Goal: Task Accomplishment & Management: Complete application form

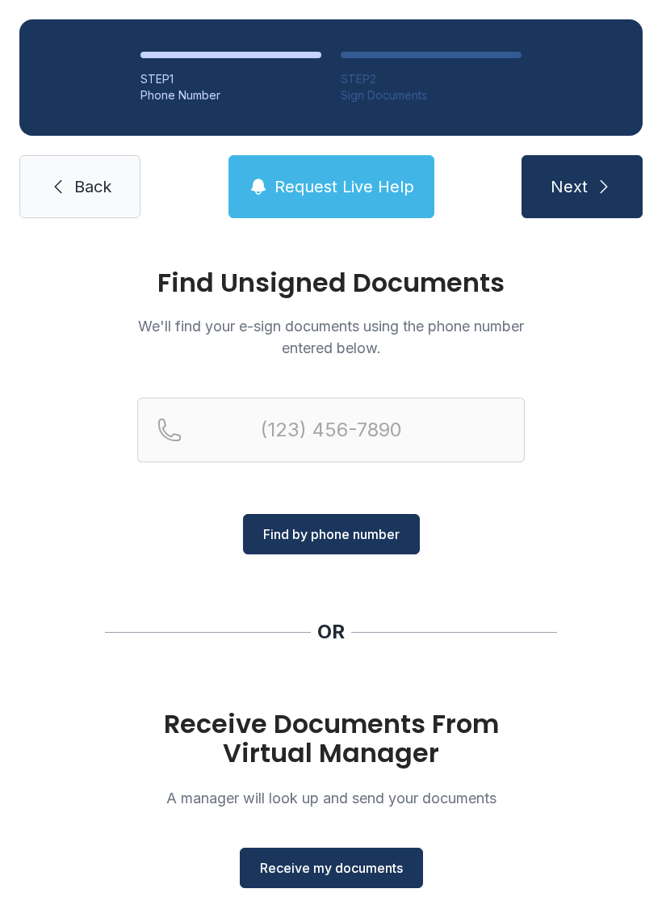
click at [342, 863] on span "Receive my documents" at bounding box center [331, 867] width 143 height 19
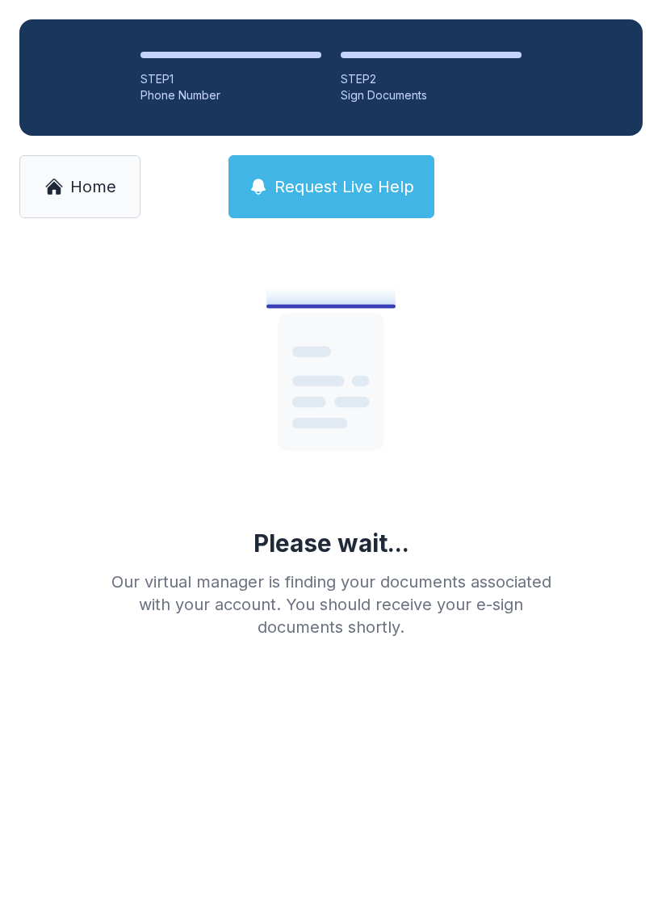
click at [74, 184] on span "Home" at bounding box center [93, 186] width 46 height 23
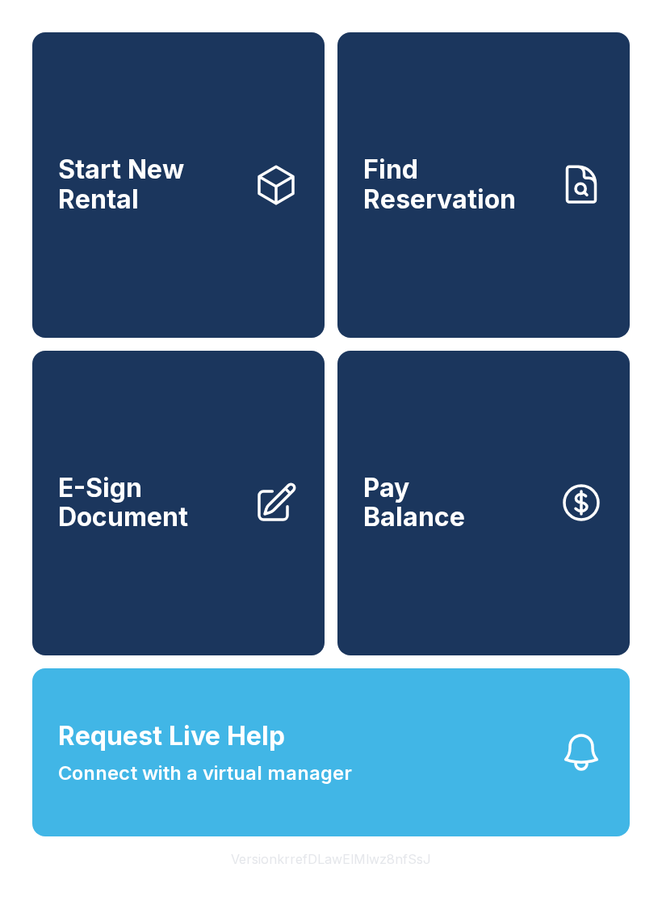
click at [239, 532] on span "E-Sign Document" at bounding box center [149, 502] width 183 height 59
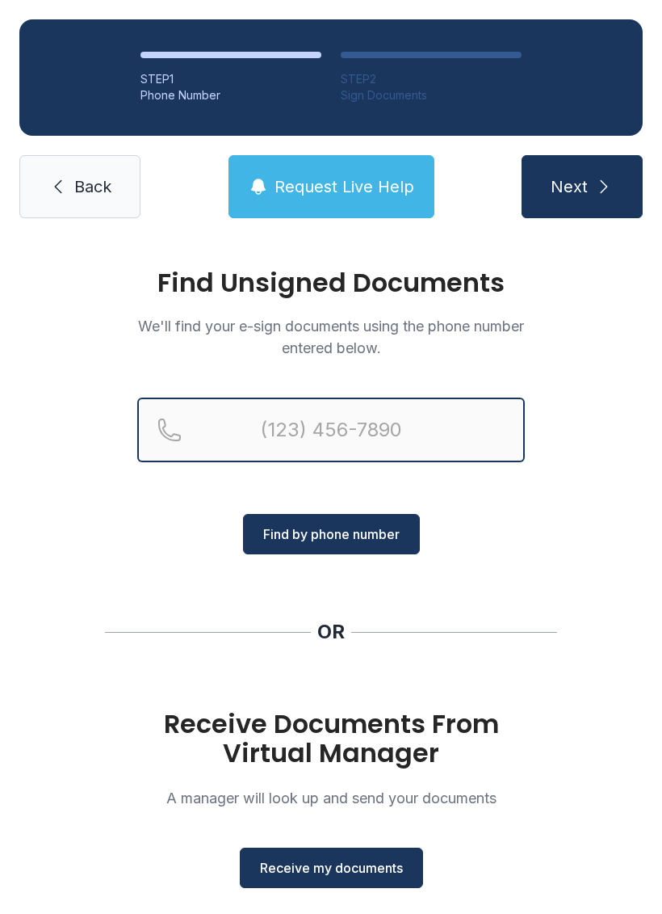
click at [265, 429] on input "Reservation phone number" at bounding box center [331, 429] width 388 height 65
type input "[PHONE_NUMBER]"
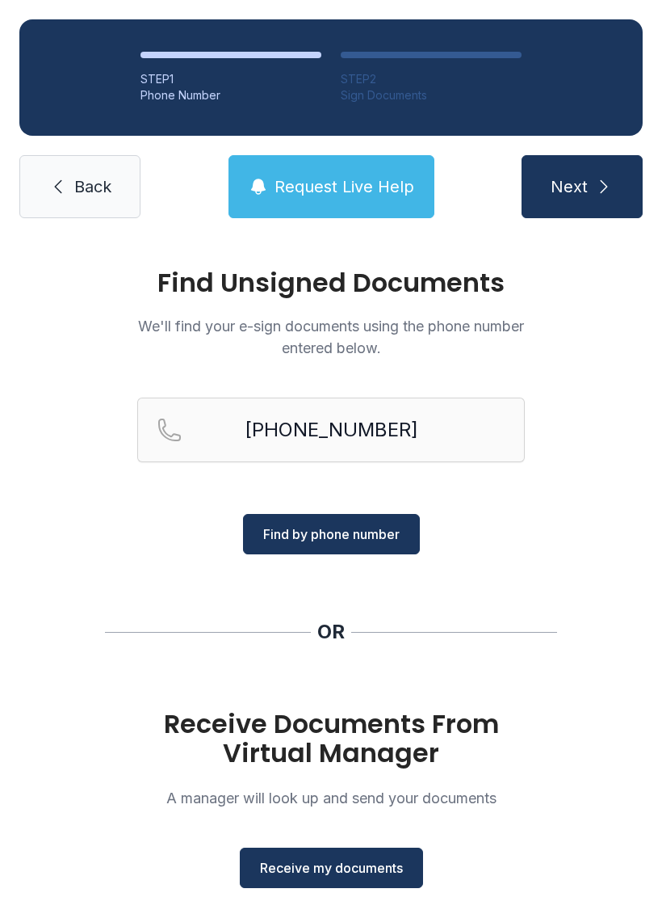
click at [581, 174] on button "Next" at bounding box center [582, 186] width 121 height 63
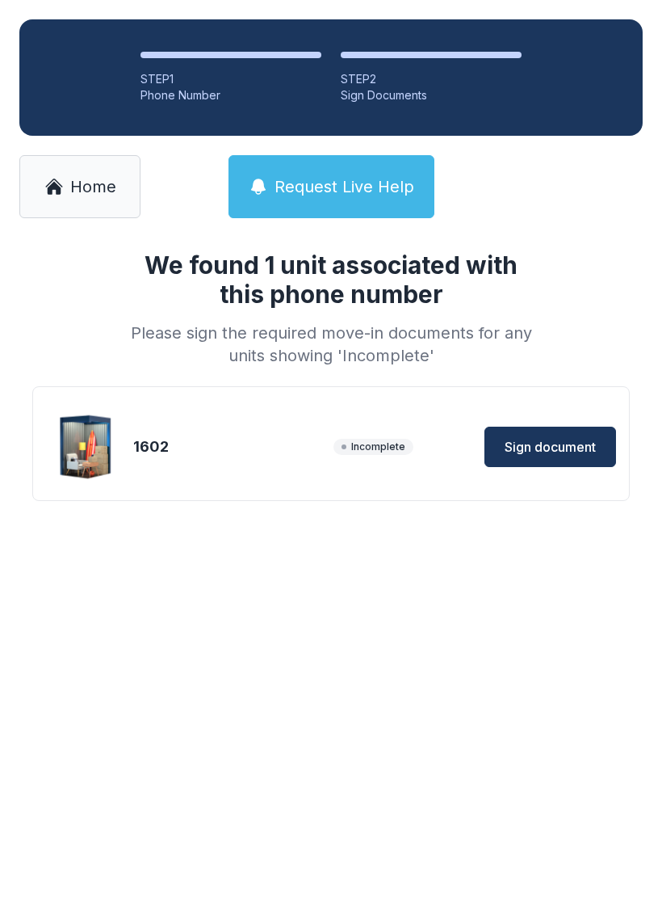
click at [561, 455] on span "Sign document" at bounding box center [550, 446] width 91 height 19
